Goal: Task Accomplishment & Management: Use online tool/utility

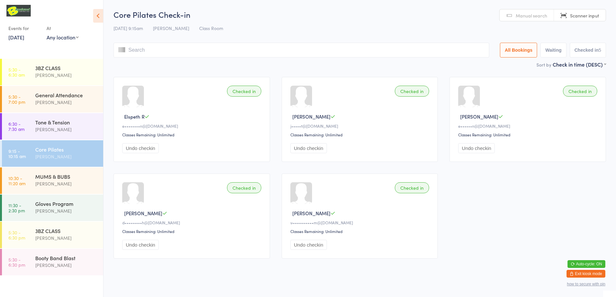
click at [528, 14] on span "Manual search" at bounding box center [530, 15] width 31 height 6
click at [407, 47] on input "search" at bounding box center [301, 50] width 376 height 15
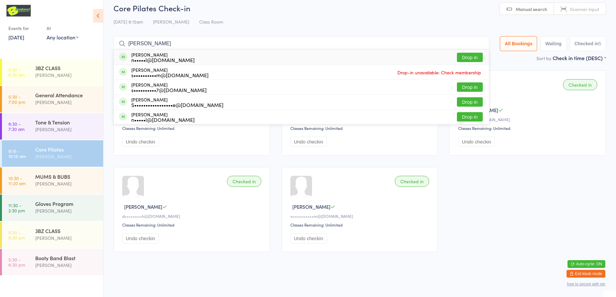
type input "[PERSON_NAME]"
click at [470, 61] on button "Drop in" at bounding box center [470, 57] width 26 height 9
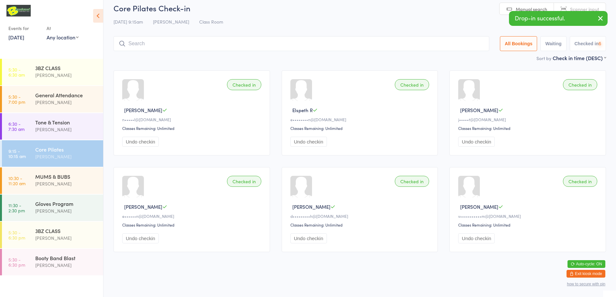
click at [340, 43] on input "search" at bounding box center [301, 43] width 376 height 15
type input "[PERSON_NAME]"
click at [466, 56] on button "Drop in" at bounding box center [470, 57] width 26 height 9
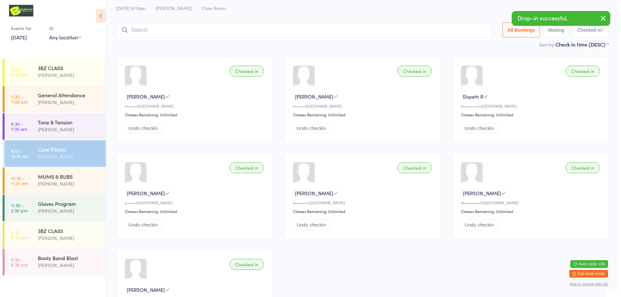
scroll to position [0, 0]
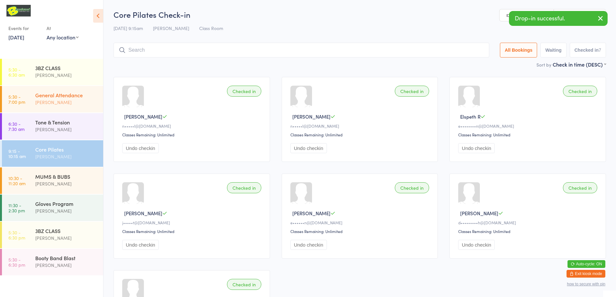
click at [93, 97] on div "General Attendance" at bounding box center [66, 94] width 62 height 7
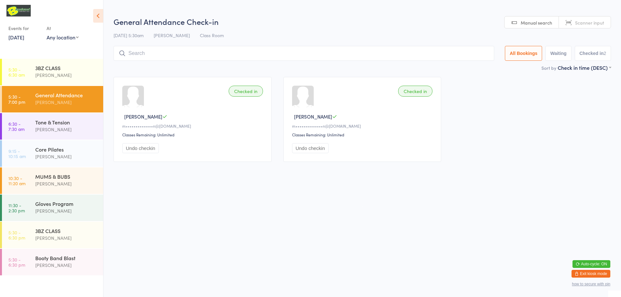
click at [590, 271] on button "Exit kiosk mode" at bounding box center [590, 274] width 39 height 8
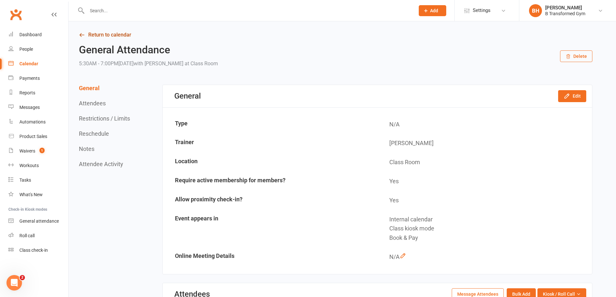
click at [109, 35] on link "Return to calendar" at bounding box center [335, 34] width 513 height 9
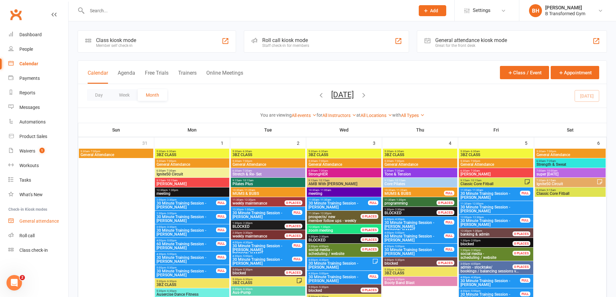
click at [46, 221] on div "General attendance" at bounding box center [38, 220] width 39 height 5
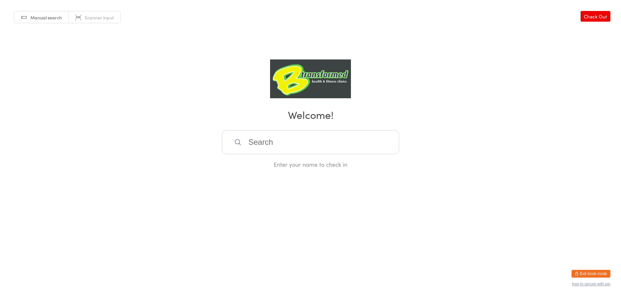
click at [96, 16] on span "Scanner input" at bounding box center [99, 17] width 29 height 6
click at [290, 138] on input "search" at bounding box center [310, 142] width 177 height 24
click at [356, 143] on input "search" at bounding box center [310, 142] width 177 height 24
click at [258, 144] on input "search" at bounding box center [310, 142] width 177 height 24
